Goal: Communication & Community: Answer question/provide support

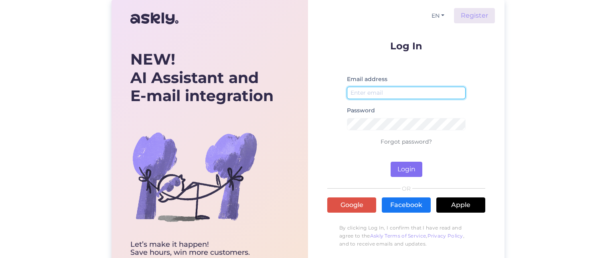
type input "a.a.strzelecki@wp.pl"
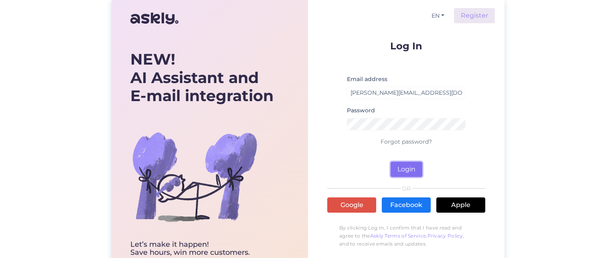
click at [408, 163] on button "Login" at bounding box center [407, 169] width 32 height 15
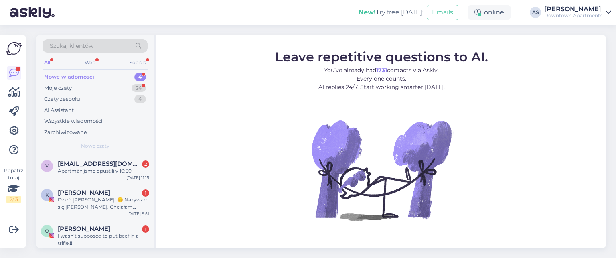
click at [87, 75] on div "Nowe wiadomości" at bounding box center [69, 77] width 50 height 8
click at [73, 89] on div "Moje czaty 24" at bounding box center [95, 88] width 105 height 11
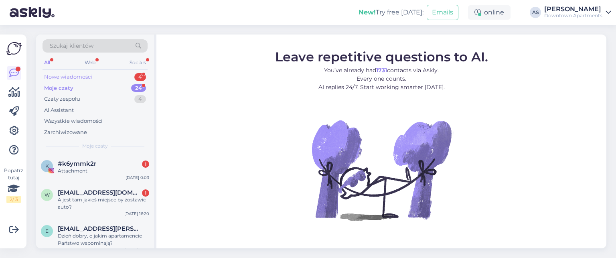
click at [84, 73] on div "Nowe wiadomości" at bounding box center [68, 77] width 48 height 8
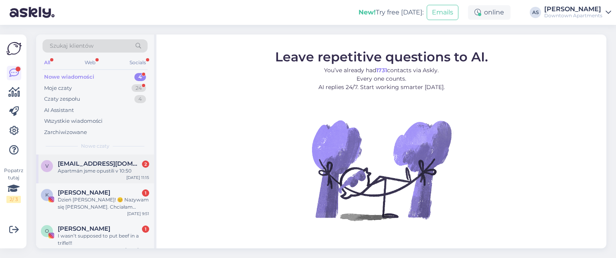
click at [119, 170] on div "Apartmán jsme opustili v 10:50" at bounding box center [103, 170] width 91 height 7
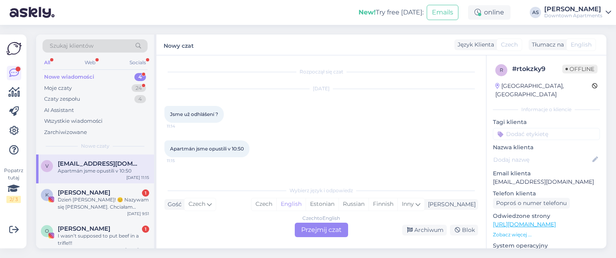
click at [579, 45] on span "English" at bounding box center [581, 45] width 21 height 8
click at [546, 45] on div "Tłumacz na" at bounding box center [546, 45] width 35 height 8
click at [538, 43] on div "Tłumacz na" at bounding box center [546, 45] width 35 height 8
click at [568, 41] on div "English" at bounding box center [582, 45] width 30 height 12
click at [578, 43] on span "English" at bounding box center [581, 45] width 21 height 8
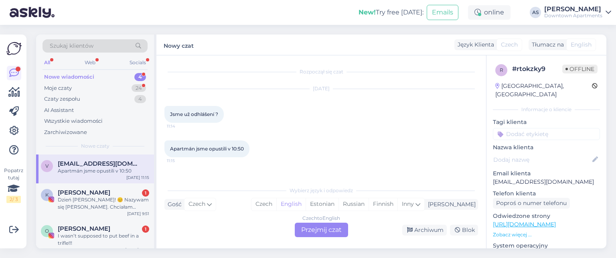
click at [579, 43] on span "English" at bounding box center [581, 45] width 21 height 8
click at [557, 43] on div "Tłumacz na" at bounding box center [546, 45] width 35 height 8
click at [178, 206] on div "Gość" at bounding box center [173, 204] width 17 height 8
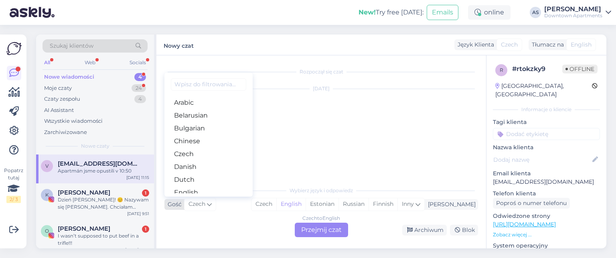
click at [178, 206] on div "Gość" at bounding box center [173, 204] width 17 height 8
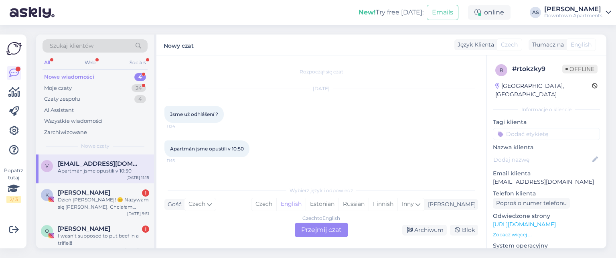
click at [545, 41] on div "Tłumacz na" at bounding box center [546, 45] width 35 height 8
click at [576, 41] on span "English" at bounding box center [581, 45] width 21 height 8
click at [590, 42] on span "English" at bounding box center [581, 45] width 21 height 8
click at [593, 47] on div "English" at bounding box center [582, 45] width 30 height 12
click at [467, 44] on div "Język Klienta" at bounding box center [475, 45] width 40 height 8
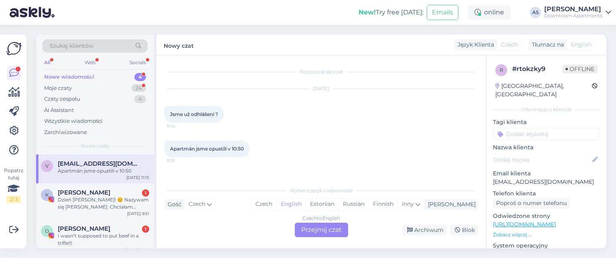
click at [503, 42] on span "Czech" at bounding box center [509, 45] width 17 height 8
click at [554, 43] on div "Tłumacz na" at bounding box center [546, 45] width 35 height 8
click at [575, 44] on span "English" at bounding box center [581, 45] width 21 height 8
click at [540, 42] on div "Tłumacz na" at bounding box center [546, 45] width 35 height 8
click at [94, 208] on div "Dzień dobry! 😊 Nazywam się [PERSON_NAME]. Chciałam zapytać, czy byliby Państwo …" at bounding box center [103, 203] width 91 height 14
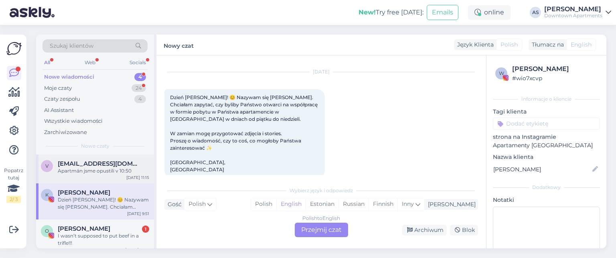
scroll to position [40, 0]
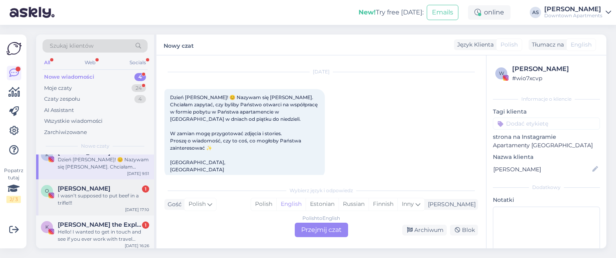
click at [81, 197] on div "I wasn’t supposed to put beef in a trifle!!!" at bounding box center [103, 199] width 91 height 14
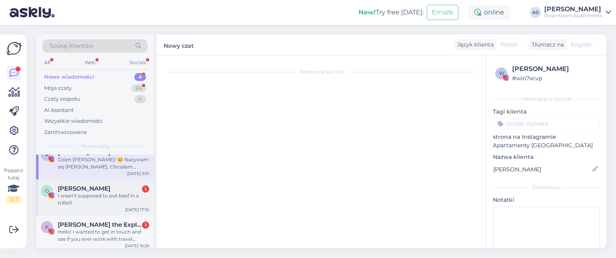
scroll to position [0, 0]
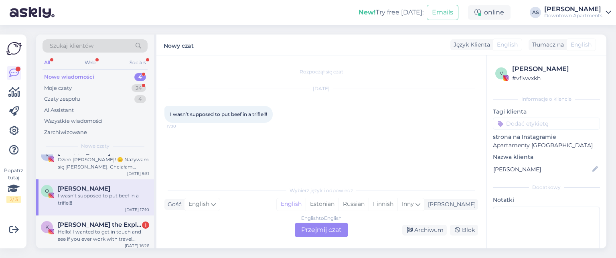
click at [557, 44] on div "Tłumacz na" at bounding box center [546, 45] width 35 height 8
click at [581, 43] on span "English" at bounding box center [581, 45] width 21 height 8
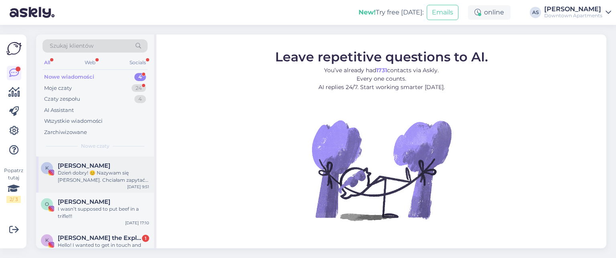
scroll to position [40, 0]
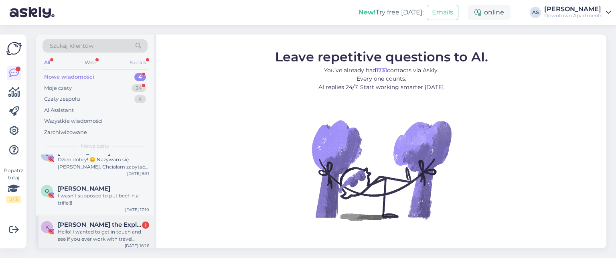
click at [111, 228] on span "[PERSON_NAME] the Explorer" at bounding box center [99, 224] width 83 height 7
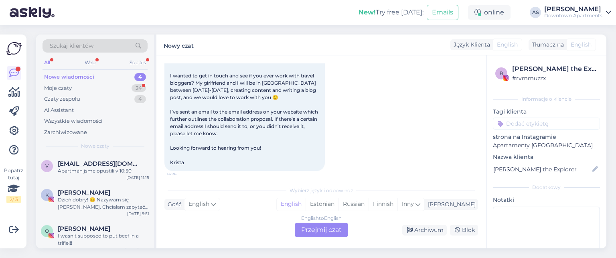
scroll to position [58, 0]
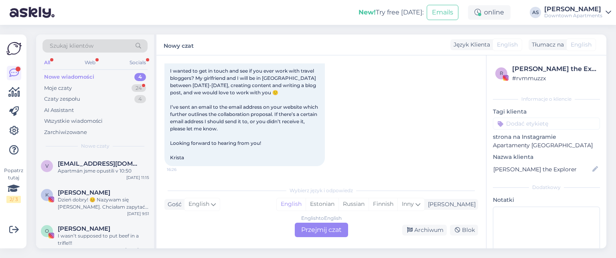
click at [502, 71] on span "r" at bounding box center [502, 73] width 4 height 6
click at [506, 79] on img at bounding box center [506, 78] width 6 height 6
click at [114, 176] on div "v [EMAIL_ADDRESS][DOMAIN_NAME] Apartmán jsme opustili v 10:50 [DATE] 11:15" at bounding box center [95, 168] width 118 height 29
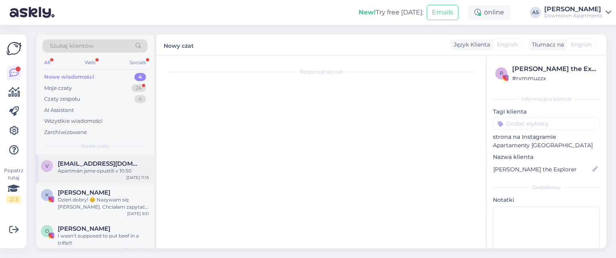
scroll to position [0, 0]
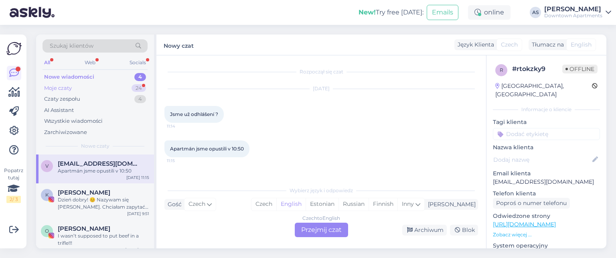
click at [135, 87] on div "24" at bounding box center [139, 88] width 14 height 8
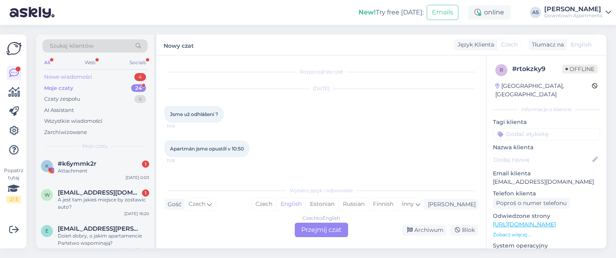
click at [92, 79] on div "Nowe wiadomości 4" at bounding box center [95, 76] width 105 height 11
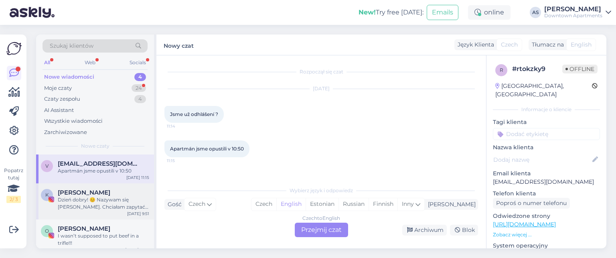
click at [124, 204] on div "Dzień dobry! 😊 Nazywam się [PERSON_NAME]. Chciałam zapytać, czy byliby Państwo …" at bounding box center [103, 203] width 91 height 14
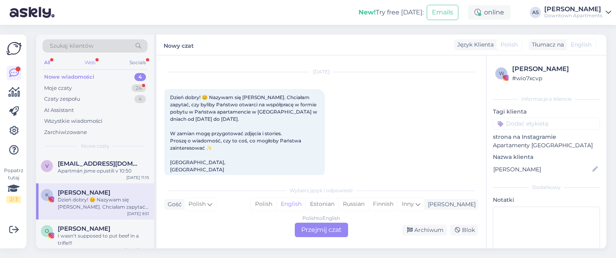
click at [92, 62] on div "Web" at bounding box center [90, 62] width 14 height 10
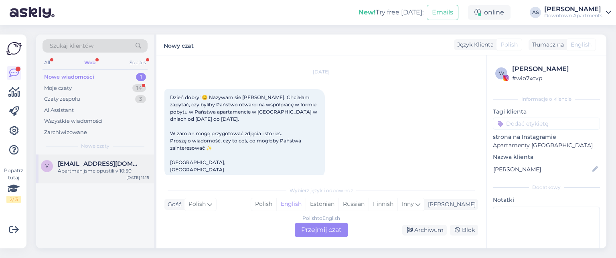
click at [91, 169] on div "Apartmán jsme opustili v 10:50" at bounding box center [103, 170] width 91 height 7
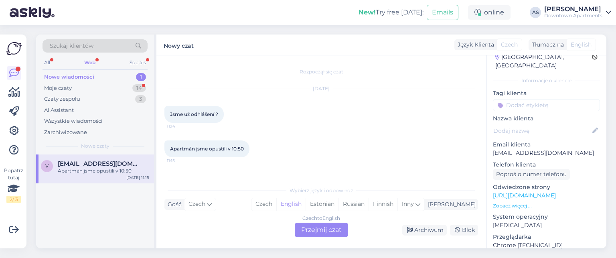
scroll to position [0, 0]
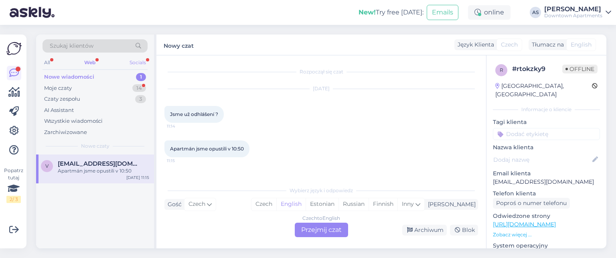
click at [135, 62] on div "Socials" at bounding box center [138, 62] width 20 height 10
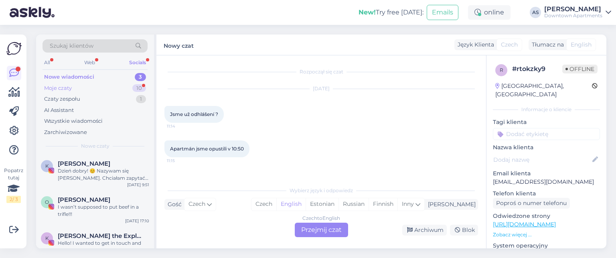
click at [97, 89] on div "Moje czaty 10" at bounding box center [95, 88] width 105 height 11
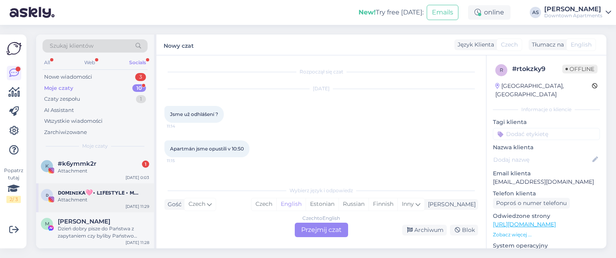
click at [104, 201] on div "Attachment" at bounding box center [103, 199] width 91 height 7
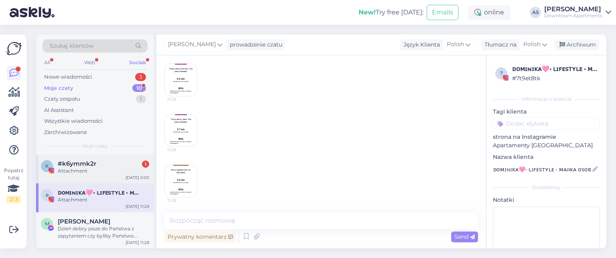
click at [84, 169] on div "Attachment" at bounding box center [103, 170] width 91 height 7
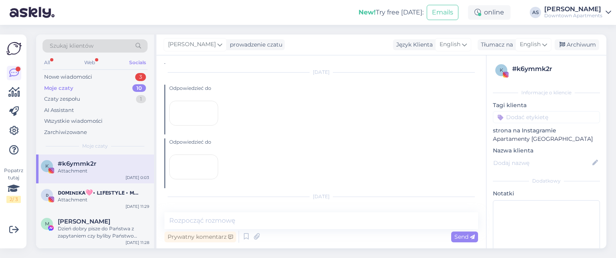
scroll to position [984, 0]
click at [56, 63] on div "All Web Socials" at bounding box center [95, 63] width 105 height 12
click at [53, 62] on div "All Web Socials" at bounding box center [95, 63] width 105 height 12
click at [47, 62] on div "All" at bounding box center [47, 62] width 9 height 10
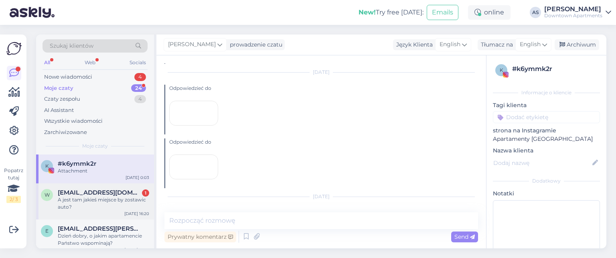
click at [104, 206] on div "A jest tam jakieś miejsce by zostawic auto?" at bounding box center [103, 203] width 91 height 14
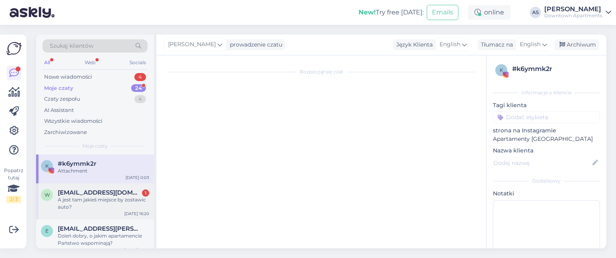
scroll to position [246, 0]
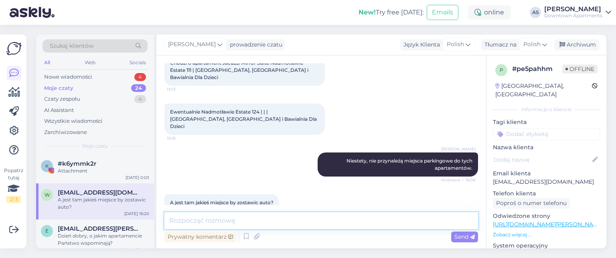
click at [211, 225] on textarea at bounding box center [322, 220] width 314 height 17
type textarea "s"
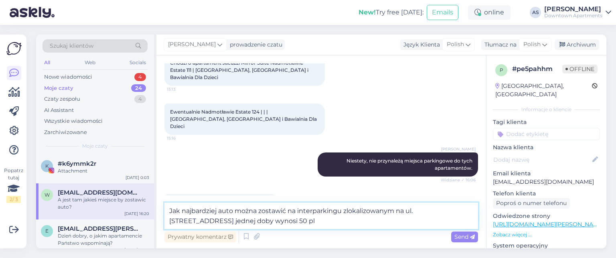
type textarea "Jak najbardziej auto można zostawić na interparkingu zlokalizowanym na ul. [STR…"
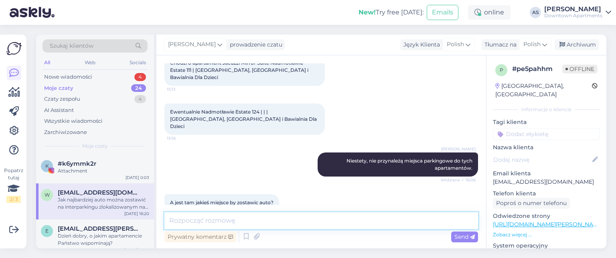
scroll to position [311, 0]
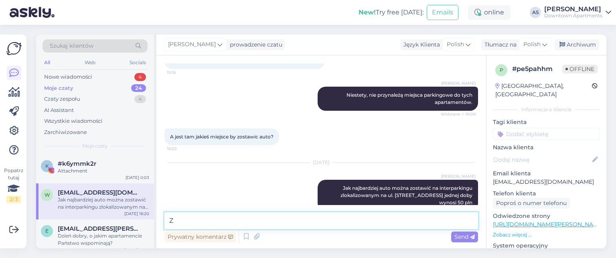
type textarea "Z"
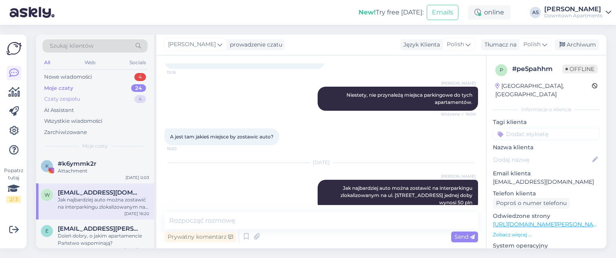
click at [77, 98] on div "Czaty zespołu" at bounding box center [62, 99] width 36 height 8
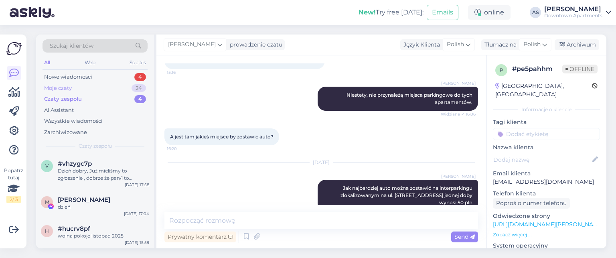
click at [75, 84] on div "Moje czaty 24" at bounding box center [95, 88] width 105 height 11
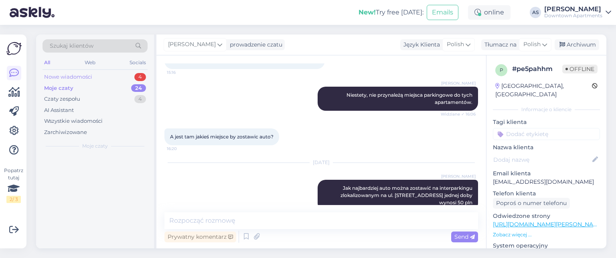
click at [79, 75] on div "Nowe wiadomości" at bounding box center [68, 77] width 48 height 8
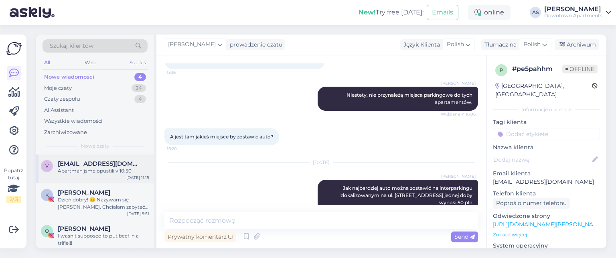
click at [93, 166] on span "[EMAIL_ADDRESS][DOMAIN_NAME]" at bounding box center [99, 163] width 83 height 7
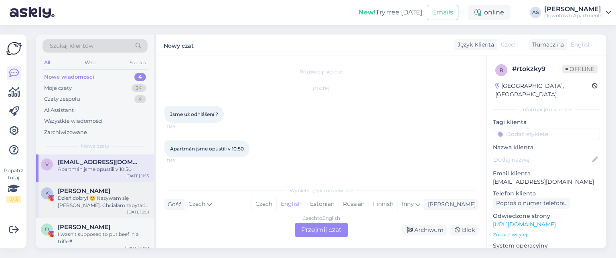
scroll to position [0, 0]
